Goal: Information Seeking & Learning: Find specific page/section

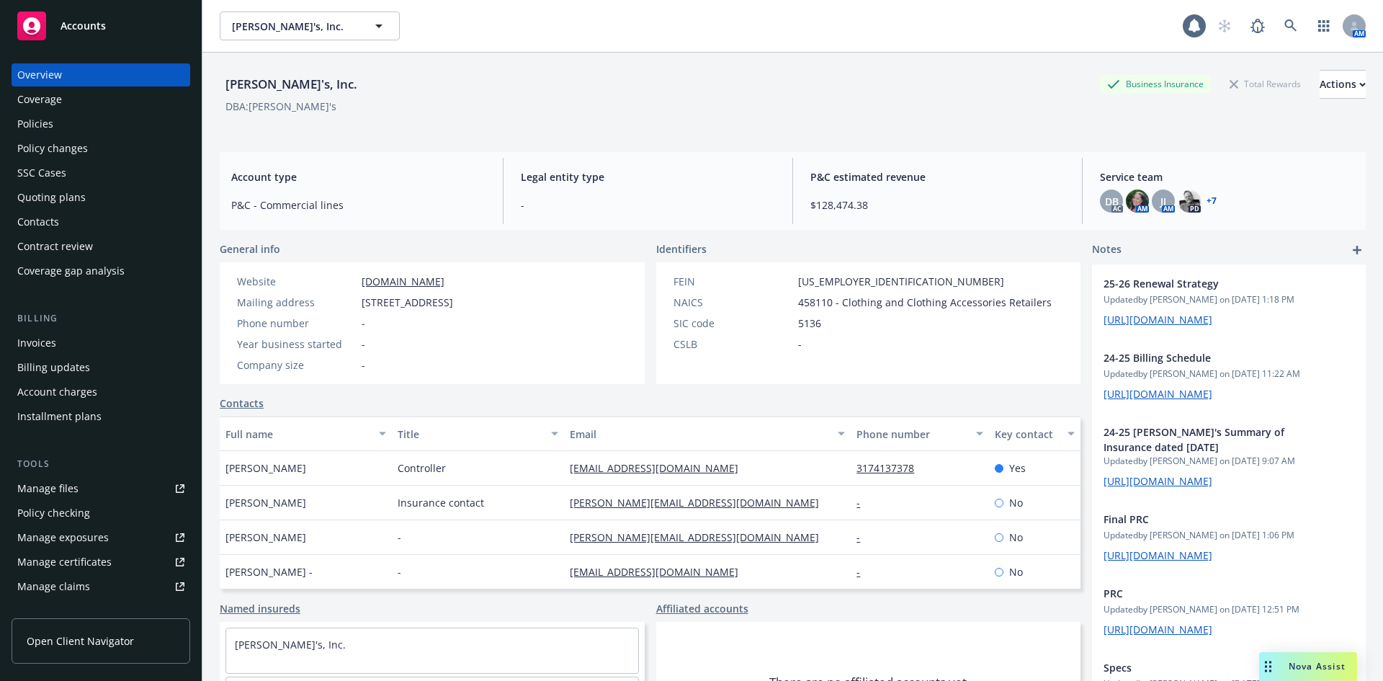
click at [50, 122] on div "Policies" at bounding box center [35, 123] width 36 height 23
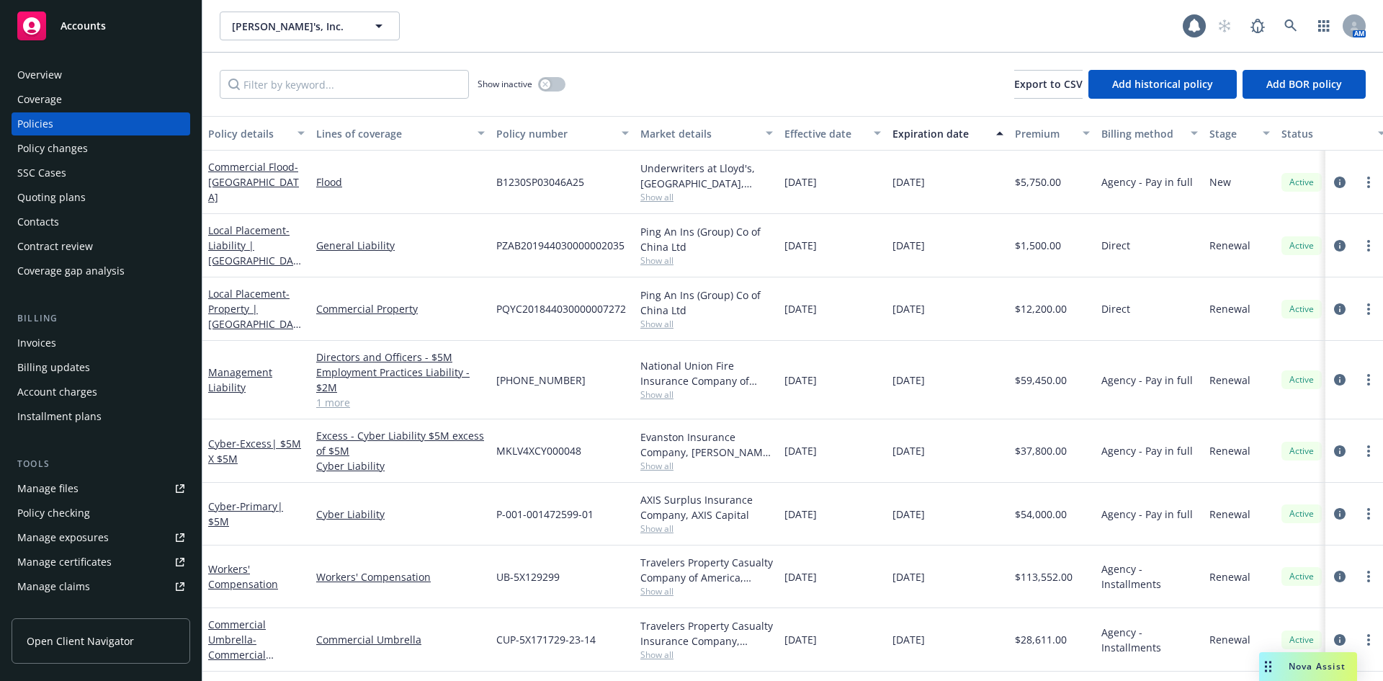
click at [66, 348] on div "Invoices" at bounding box center [100, 342] width 167 height 23
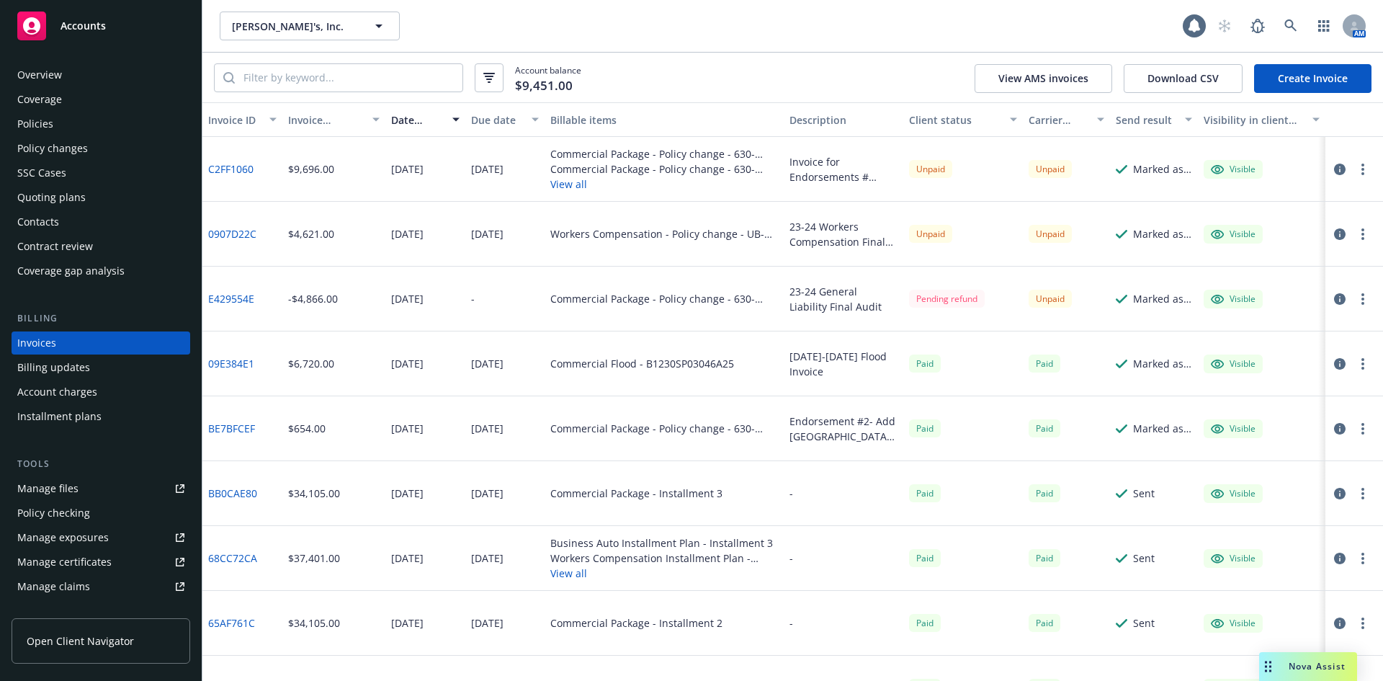
click at [83, 492] on link "Manage files" at bounding box center [101, 488] width 179 height 23
